Goal: Navigation & Orientation: Find specific page/section

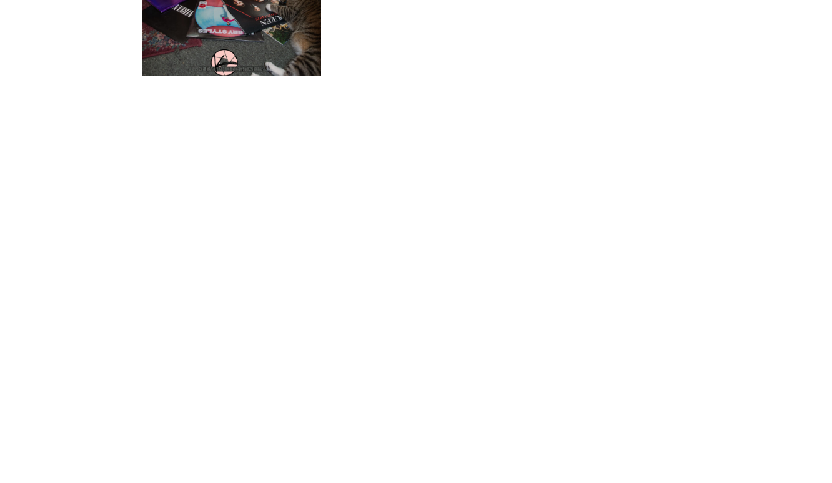
scroll to position [3897, 0]
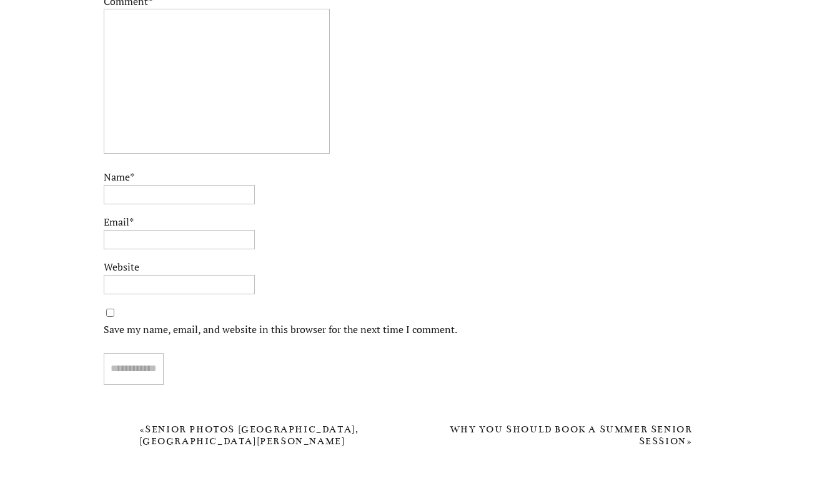
scroll to position [6306, 0]
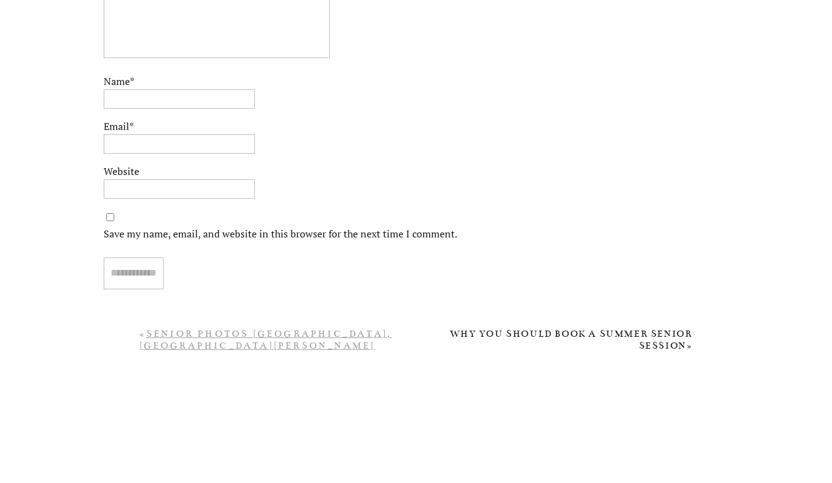
click at [288, 336] on link "Senior Photos Evansville, Macey, Harrison High School Senior" at bounding box center [265, 345] width 253 height 35
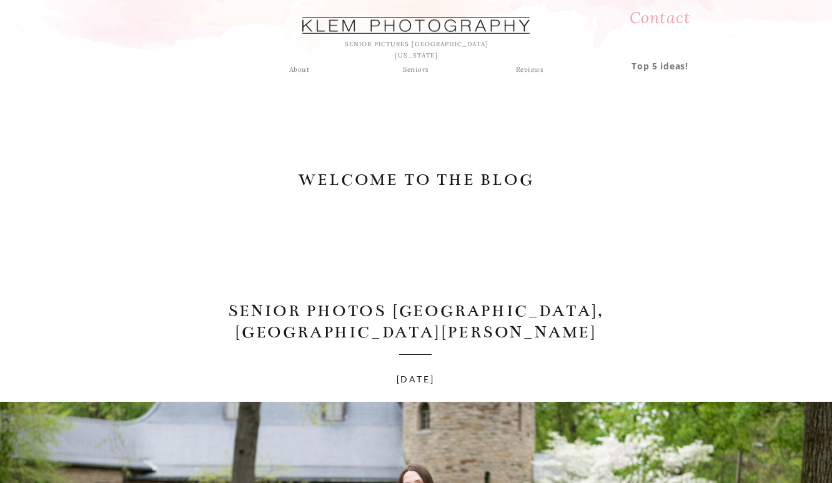
click at [418, 72] on div "Seniors" at bounding box center [415, 69] width 45 height 11
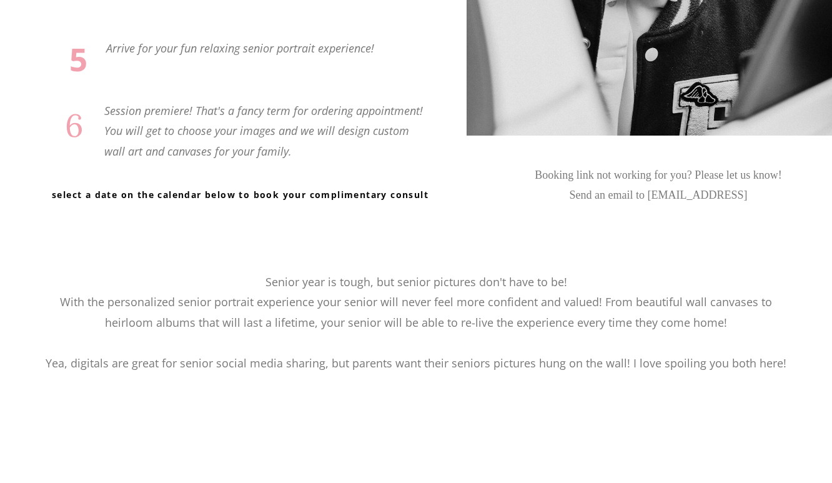
scroll to position [2884, 0]
